Goal: Obtain resource: Download file/media

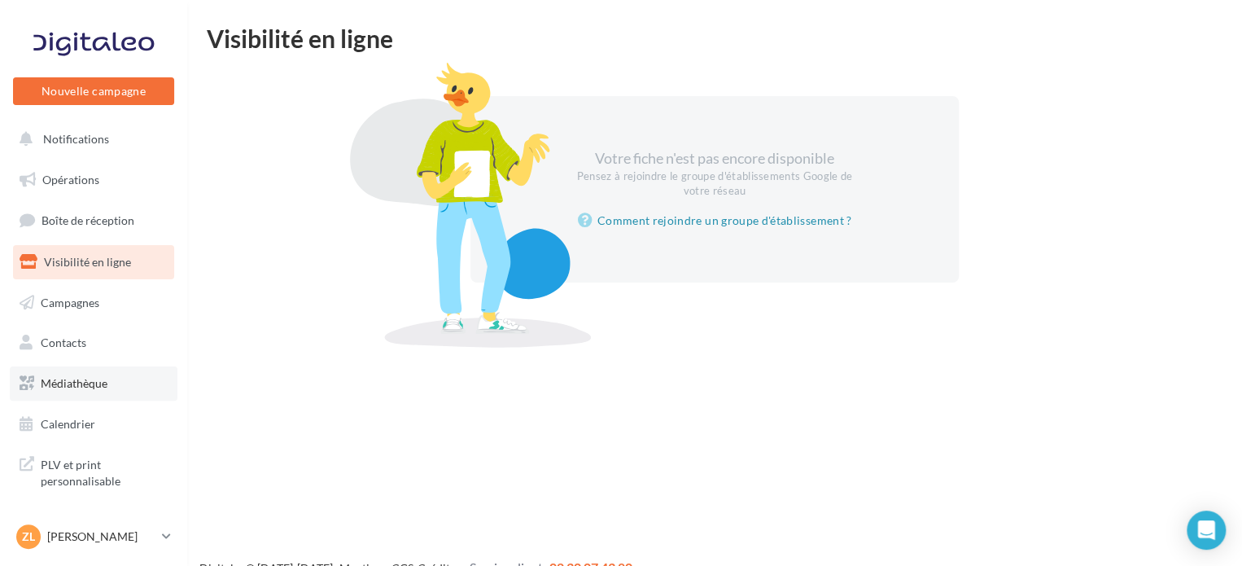
click at [104, 390] on span "Médiathèque" at bounding box center [74, 383] width 67 height 14
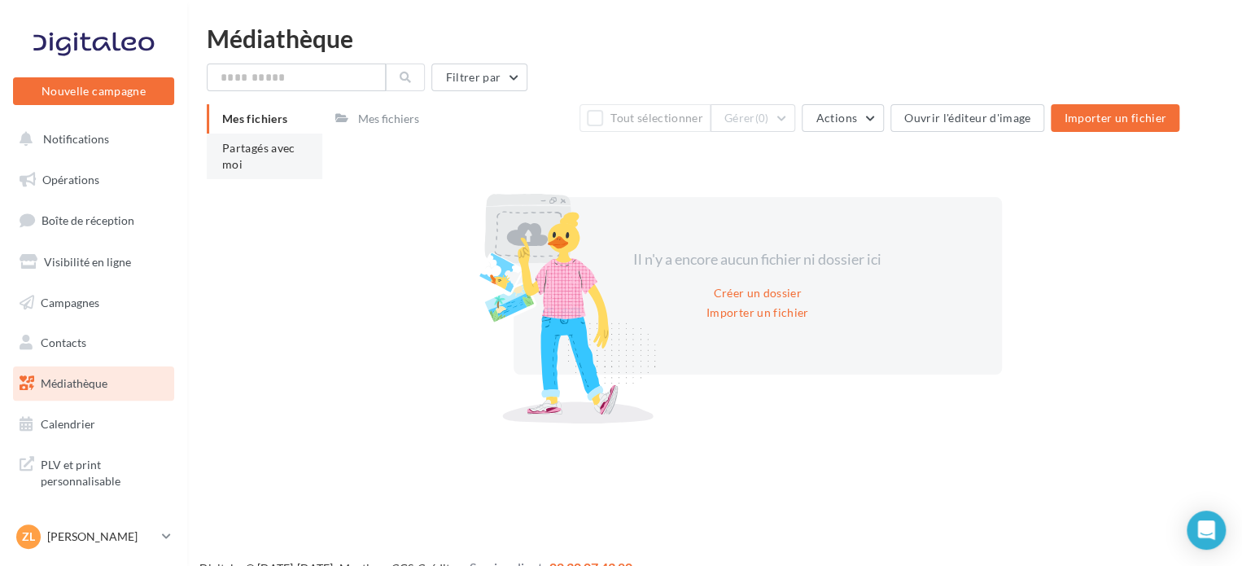
click at [273, 160] on li "Partagés avec moi" at bounding box center [265, 156] width 116 height 46
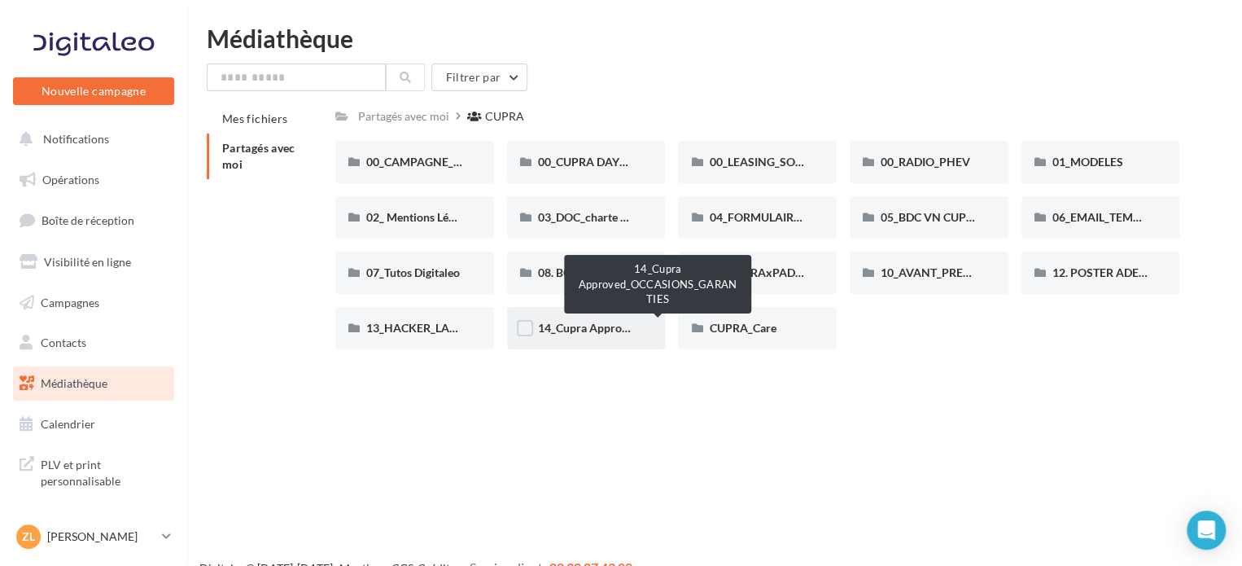
click at [609, 322] on span "14_Cupra Approved_OCCASIONS_GARANTIES" at bounding box center [658, 328] width 241 height 14
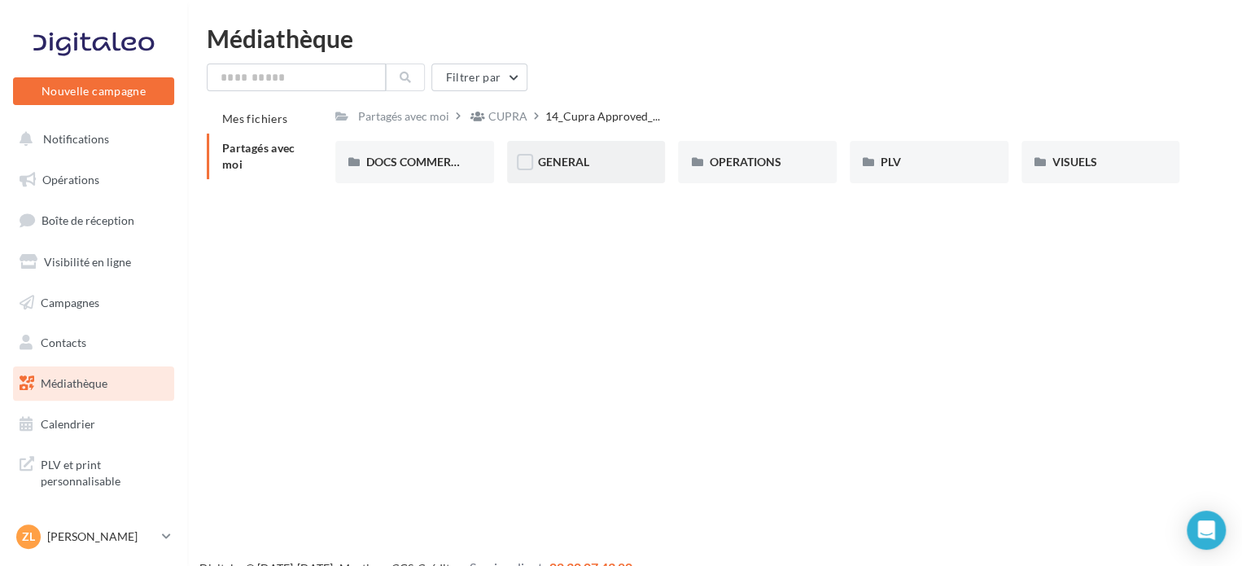
click at [592, 168] on div "GENERAL" at bounding box center [586, 162] width 97 height 16
click at [441, 163] on div "Charte VO" at bounding box center [414, 162] width 97 height 16
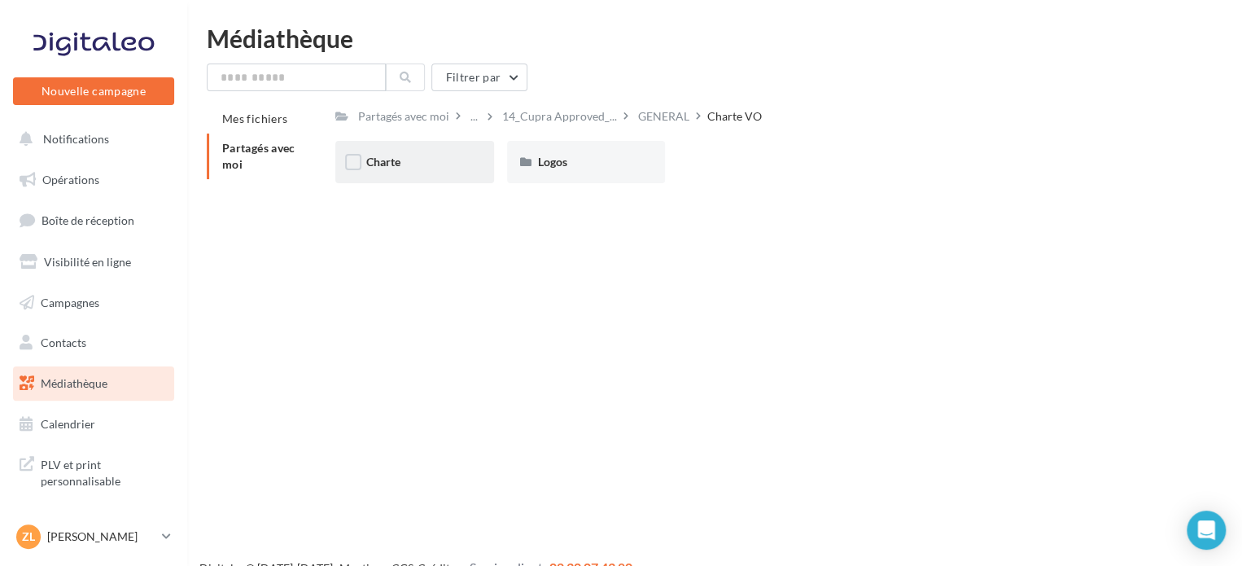
click at [434, 165] on div "Charte" at bounding box center [414, 162] width 97 height 16
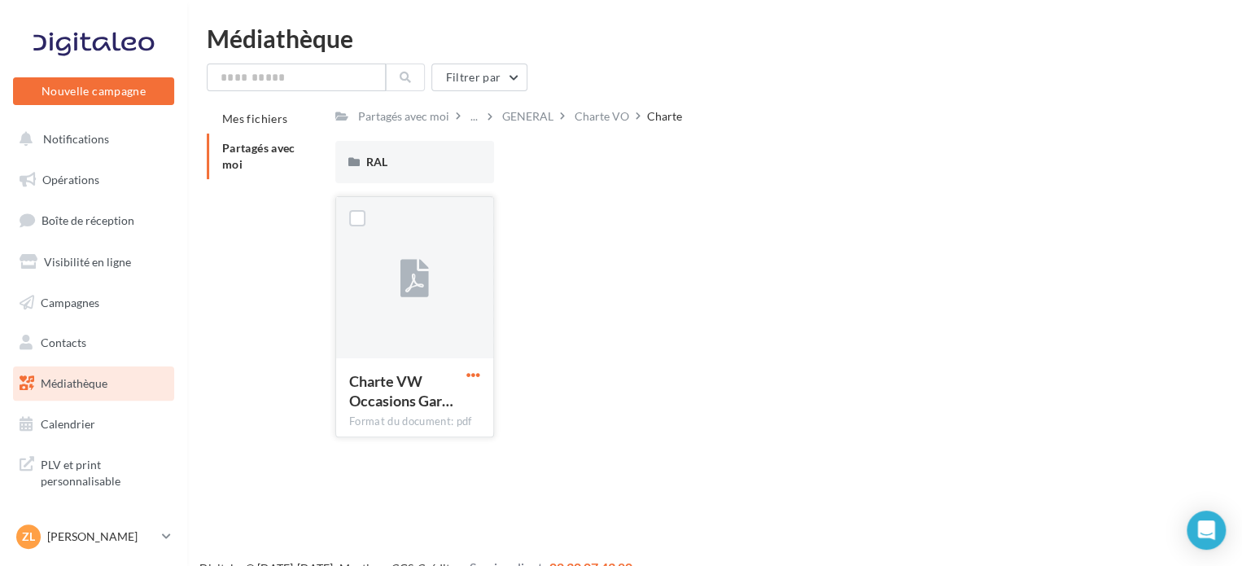
click at [466, 376] on span "button" at bounding box center [473, 375] width 14 height 14
click at [445, 400] on button "Télécharger" at bounding box center [402, 407] width 163 height 42
click at [414, 173] on div "RAL" at bounding box center [414, 162] width 159 height 42
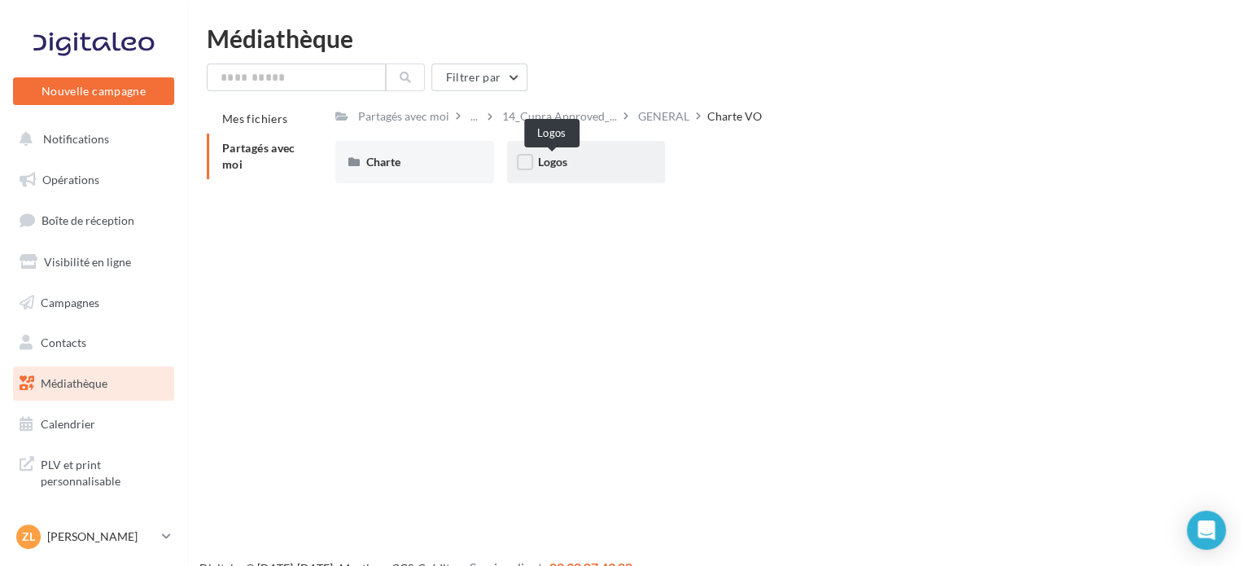
click at [550, 168] on span "Logos" at bounding box center [552, 162] width 29 height 14
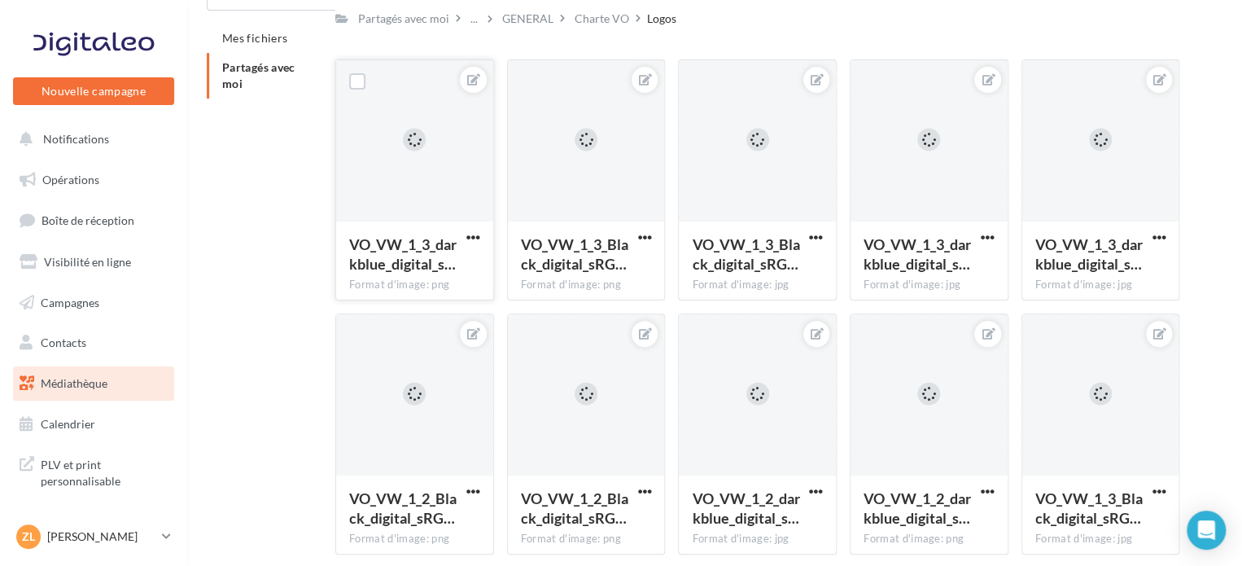
scroll to position [406, 0]
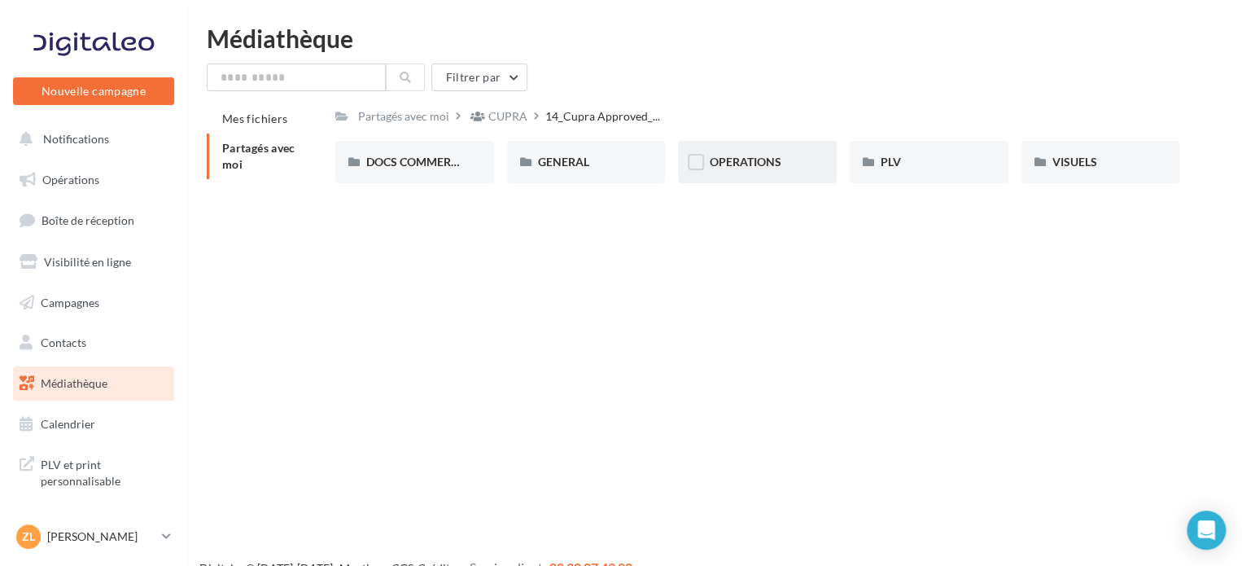
click at [746, 172] on div "OPERATIONS" at bounding box center [757, 162] width 159 height 42
click at [1088, 164] on span "VISUELS" at bounding box center [1074, 162] width 45 height 14
